Goal: Task Accomplishment & Management: Manage account settings

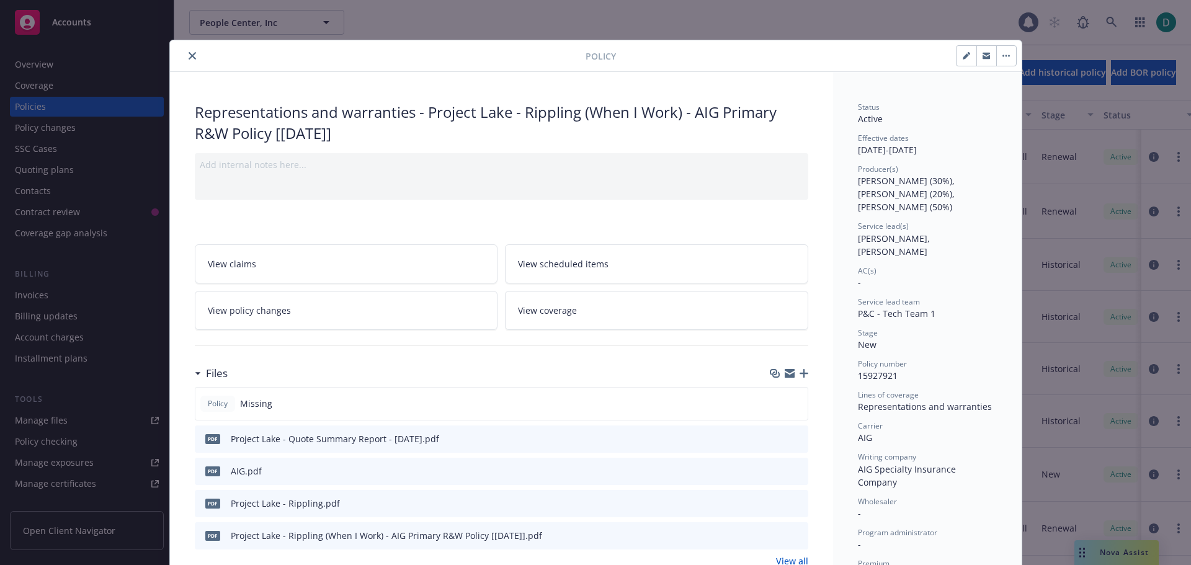
click at [967, 57] on button "button" at bounding box center [967, 56] width 20 height 20
select select "NEW"
select select "other"
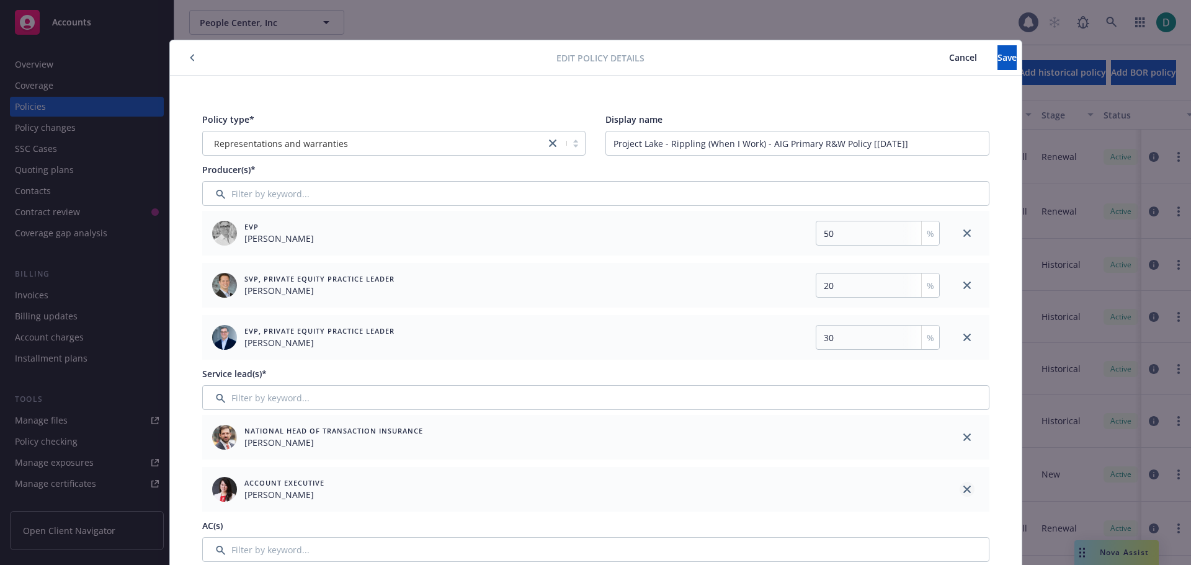
click at [963, 490] on icon "close" at bounding box center [966, 489] width 7 height 7
click at [998, 61] on button "Save" at bounding box center [1007, 57] width 19 height 25
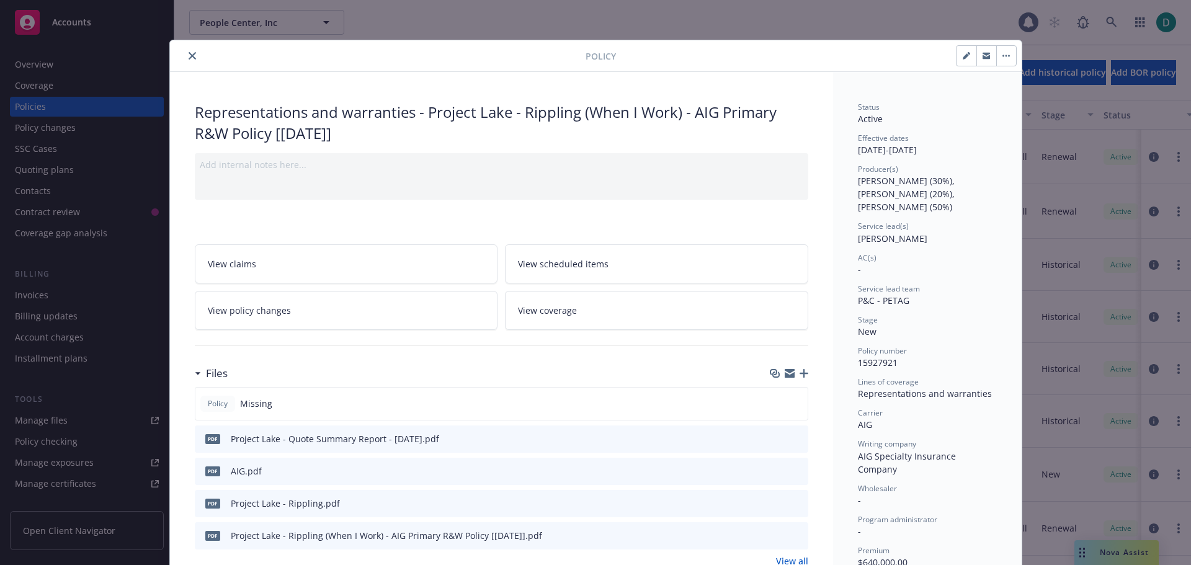
click at [189, 60] on button "close" at bounding box center [192, 55] width 15 height 15
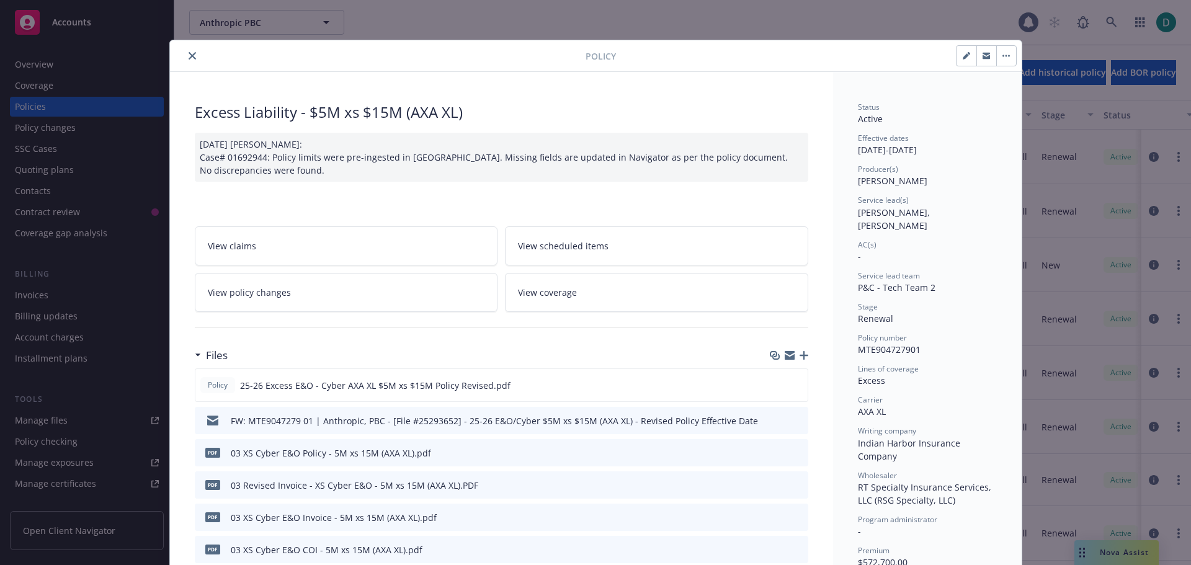
click at [963, 58] on icon "button" at bounding box center [966, 56] width 6 height 6
select select "RENEWAL"
select select "12"
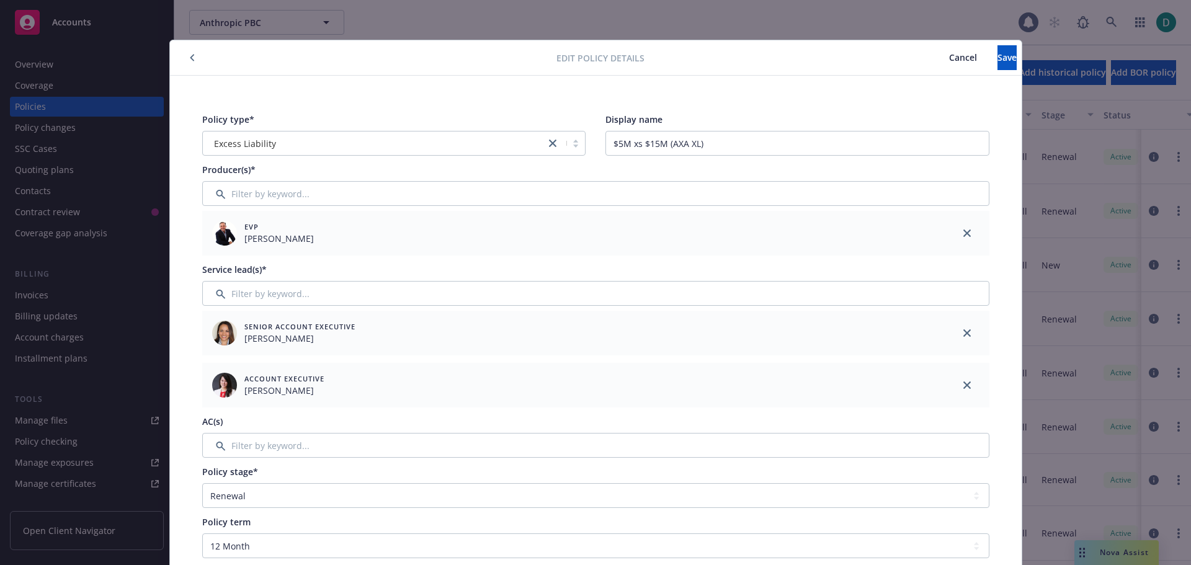
click at [949, 56] on span "Cancel" at bounding box center [963, 57] width 28 height 12
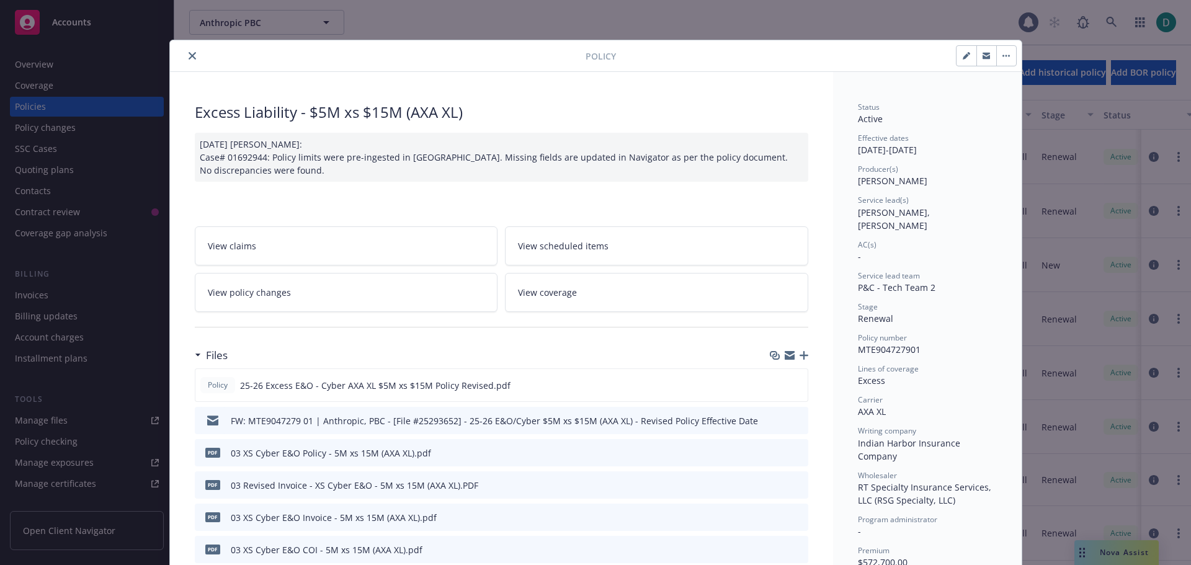
click at [193, 50] on div at bounding box center [380, 55] width 411 height 15
click at [185, 55] on button "close" at bounding box center [192, 55] width 15 height 15
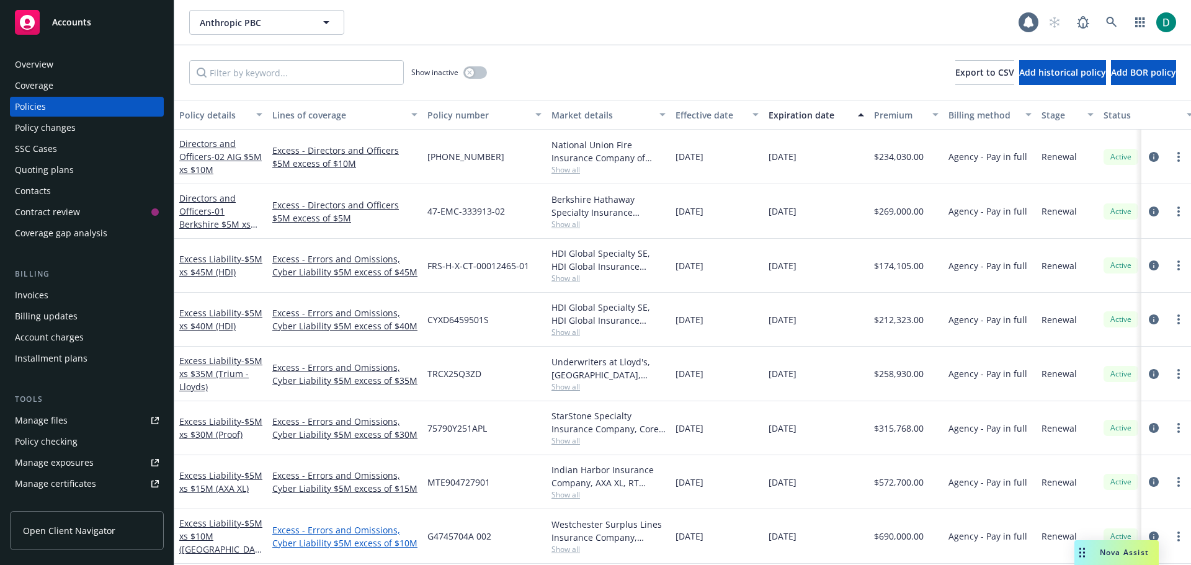
scroll to position [869, 0]
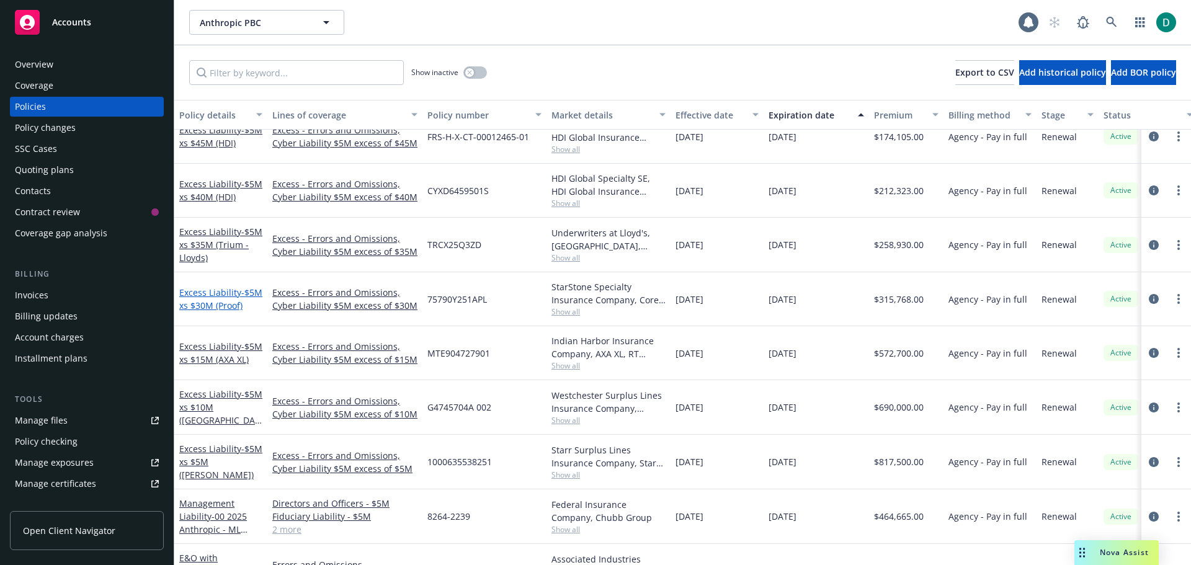
click at [206, 296] on span "- $5M xs $30M (Proof)" at bounding box center [220, 299] width 83 height 25
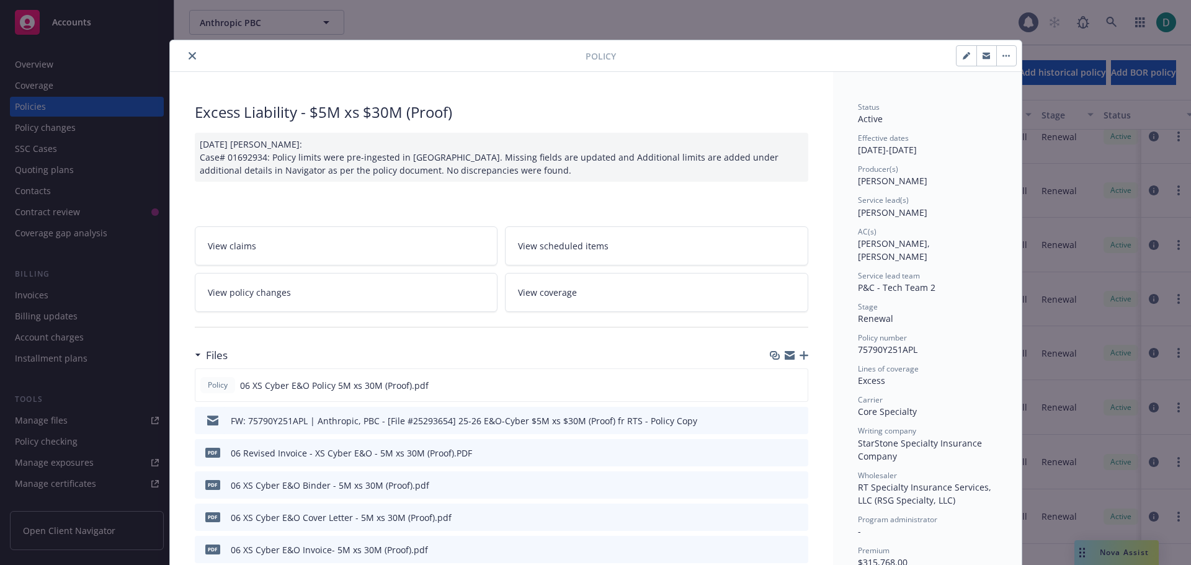
click at [189, 55] on icon "close" at bounding box center [192, 55] width 7 height 7
